Goal: Check status

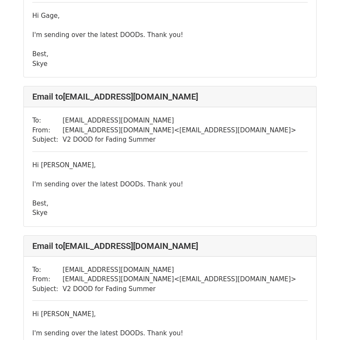
scroll to position [443, 0]
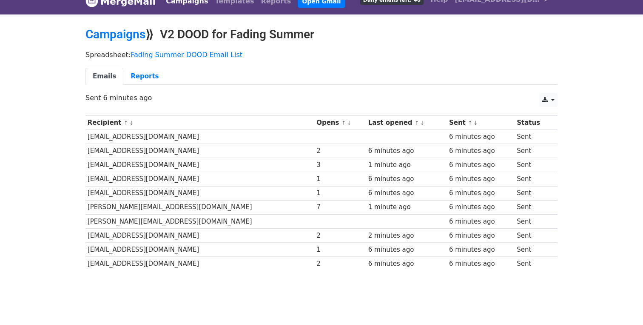
scroll to position [14, 0]
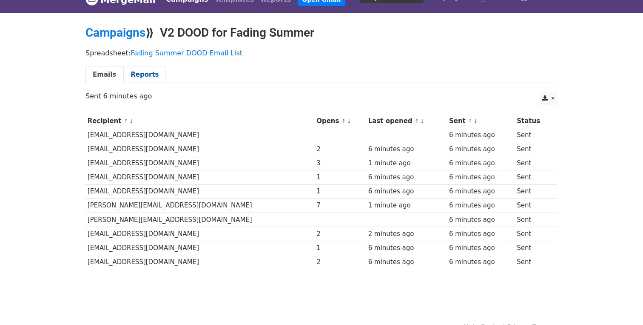
click at [141, 73] on link "Reports" at bounding box center [144, 74] width 43 height 17
click at [119, 32] on link "Campaigns" at bounding box center [116, 33] width 60 height 14
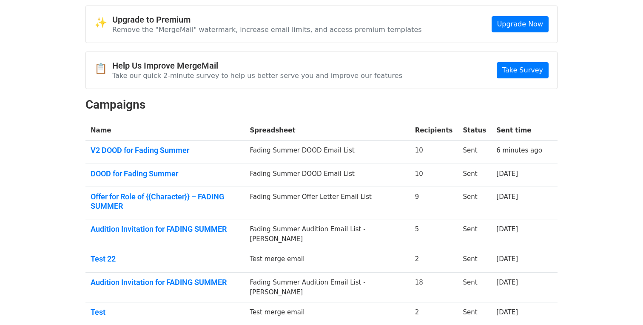
scroll to position [36, 0]
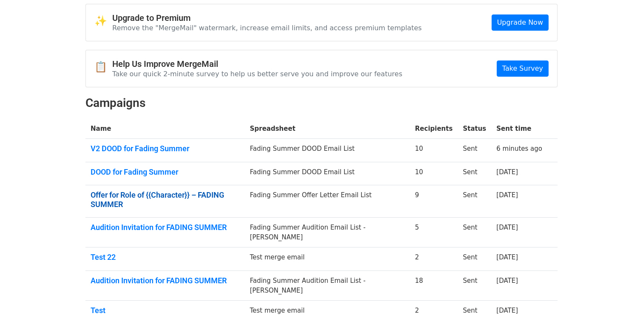
click at [148, 196] on link "Offer for Role of {{Character}} – FADING SUMMER" at bounding box center [165, 199] width 149 height 18
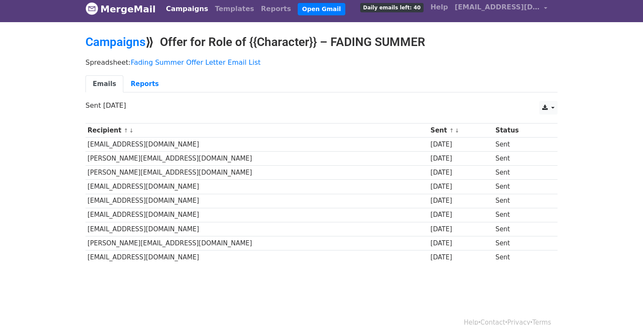
scroll to position [3, 0]
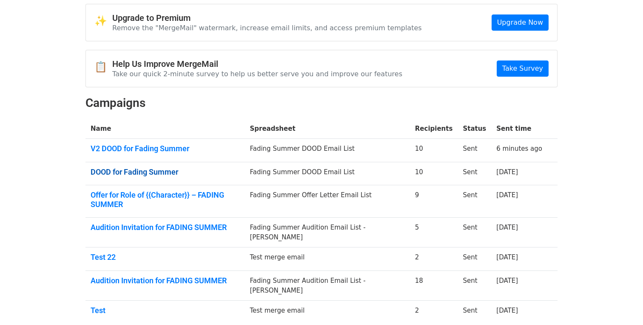
click at [128, 173] on link "DOOD for Fading Summer" at bounding box center [165, 171] width 149 height 9
